Goal: Task Accomplishment & Management: Use online tool/utility

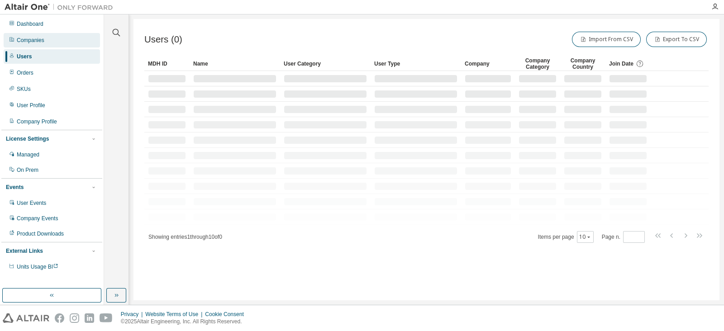
click at [63, 38] on div "Companies" at bounding box center [52, 40] width 96 height 14
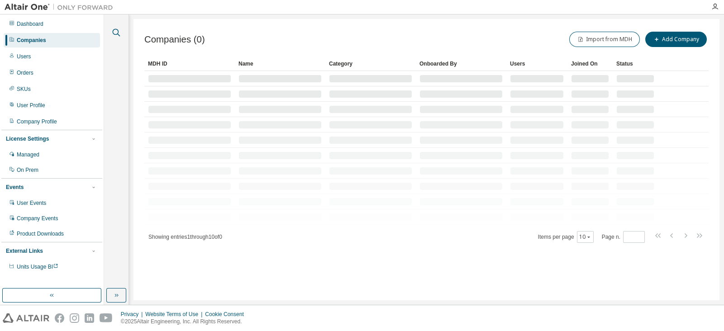
click at [117, 30] on icon "button" at bounding box center [116, 32] width 11 height 11
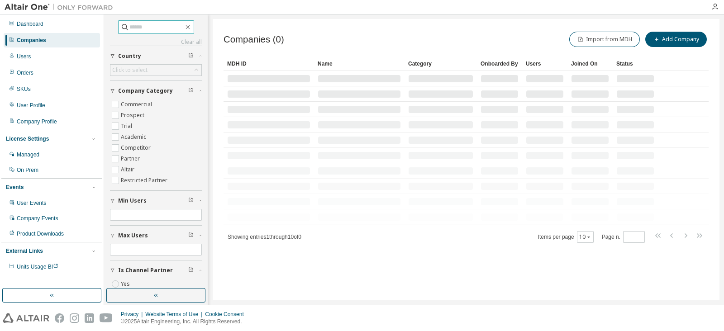
click at [130, 23] on input "text" at bounding box center [156, 27] width 54 height 9
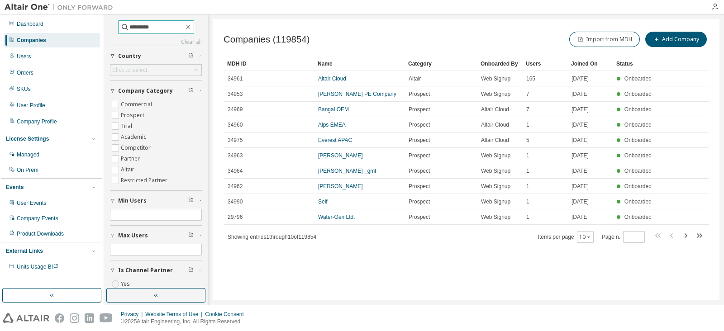
type input "*********"
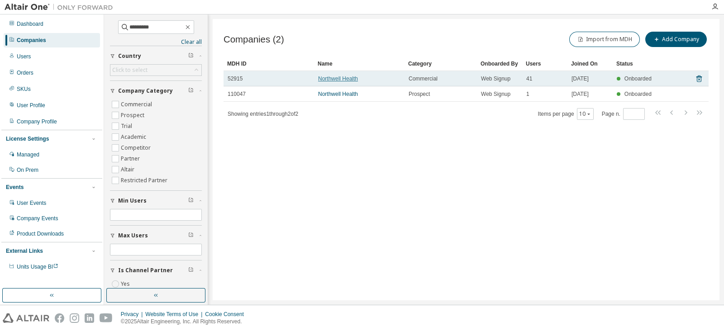
click at [334, 78] on link "Northwell Health" at bounding box center [338, 79] width 40 height 6
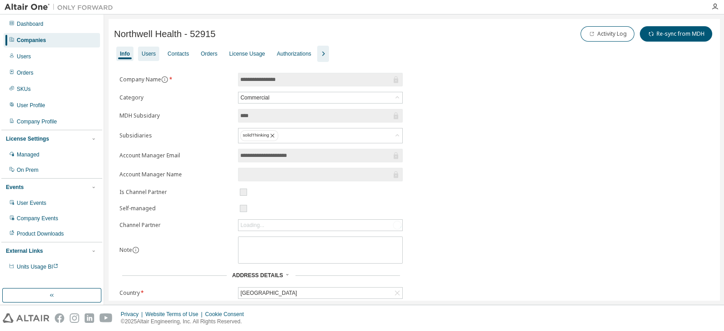
click at [152, 55] on div "Users" at bounding box center [149, 53] width 14 height 7
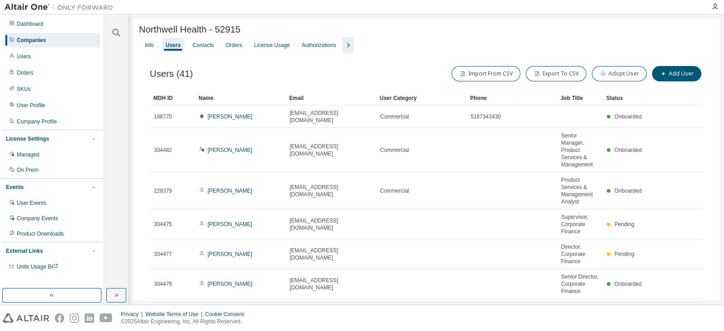
click at [614, 98] on div "Status" at bounding box center [625, 98] width 38 height 14
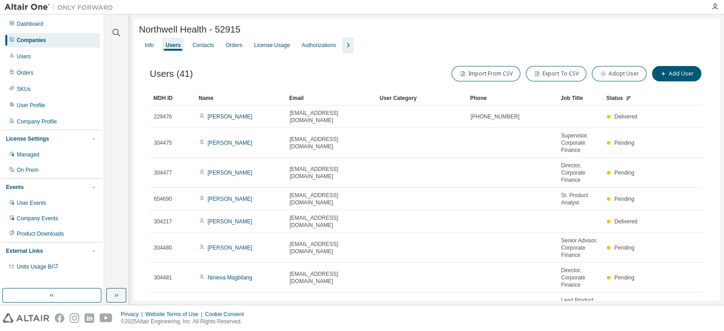
click at [614, 98] on div "Status" at bounding box center [625, 98] width 38 height 14
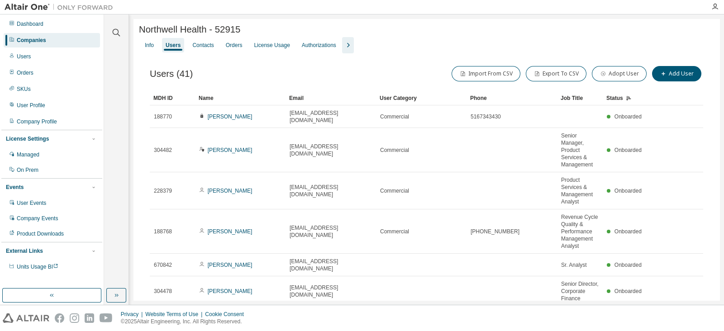
drag, startPoint x: 716, startPoint y: 73, endPoint x: 707, endPoint y: 41, distance: 33.8
click at [0, 331] on div at bounding box center [0, 331] width 0 height 0
click at [570, 69] on button "Export To CSV" at bounding box center [556, 73] width 61 height 15
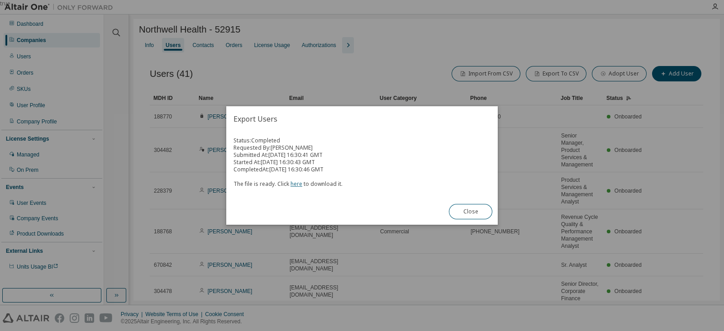
click at [294, 185] on link "here" at bounding box center [297, 184] width 12 height 8
click at [478, 215] on button "Close" at bounding box center [470, 211] width 43 height 15
